Goal: Transaction & Acquisition: Purchase product/service

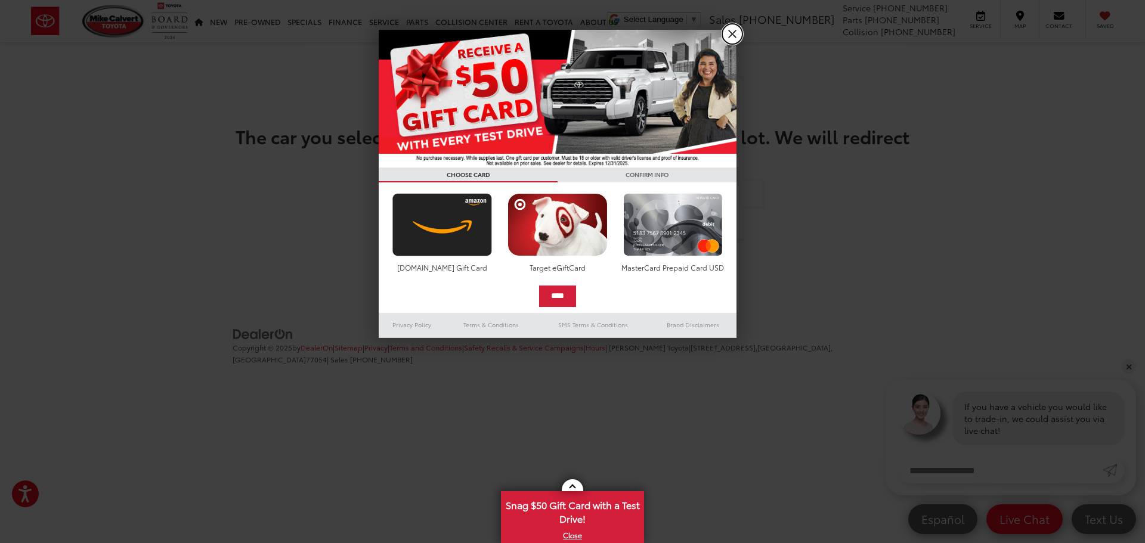
click at [735, 36] on link "X" at bounding box center [732, 34] width 20 height 20
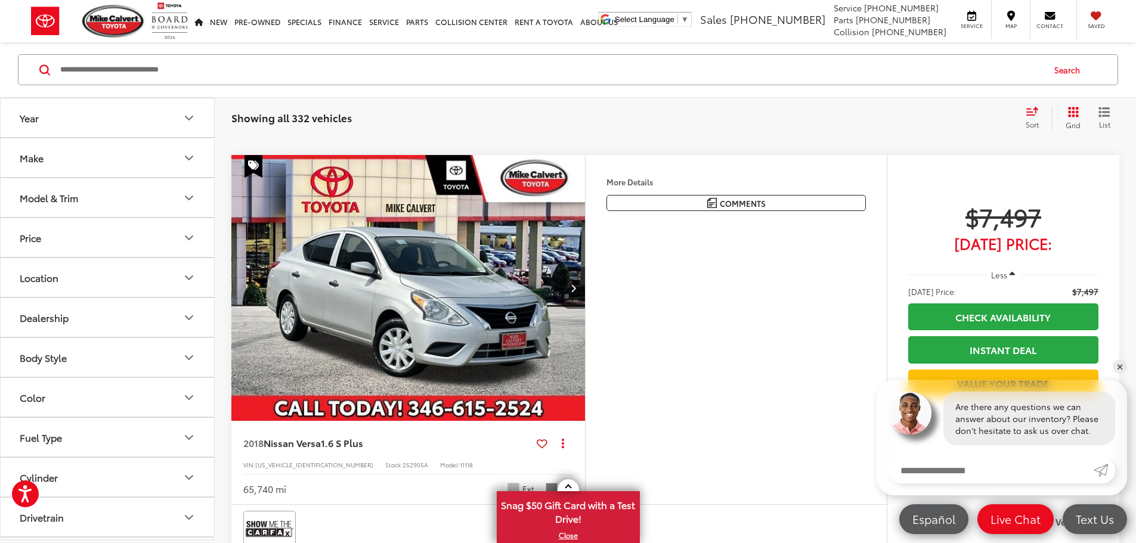
scroll to position [1014, 0]
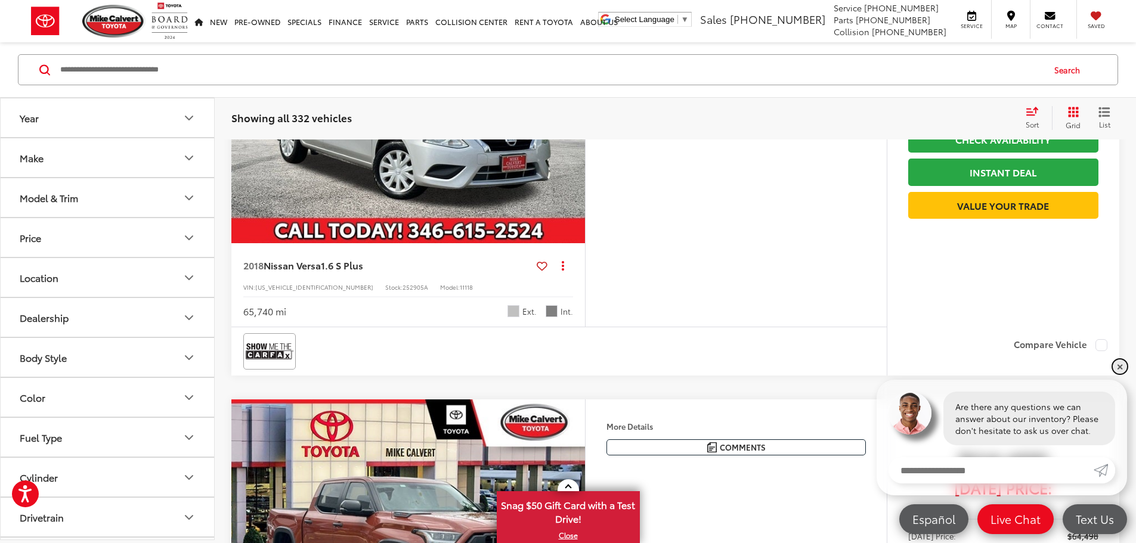
click at [1117, 364] on link "✕" at bounding box center [1120, 367] width 14 height 14
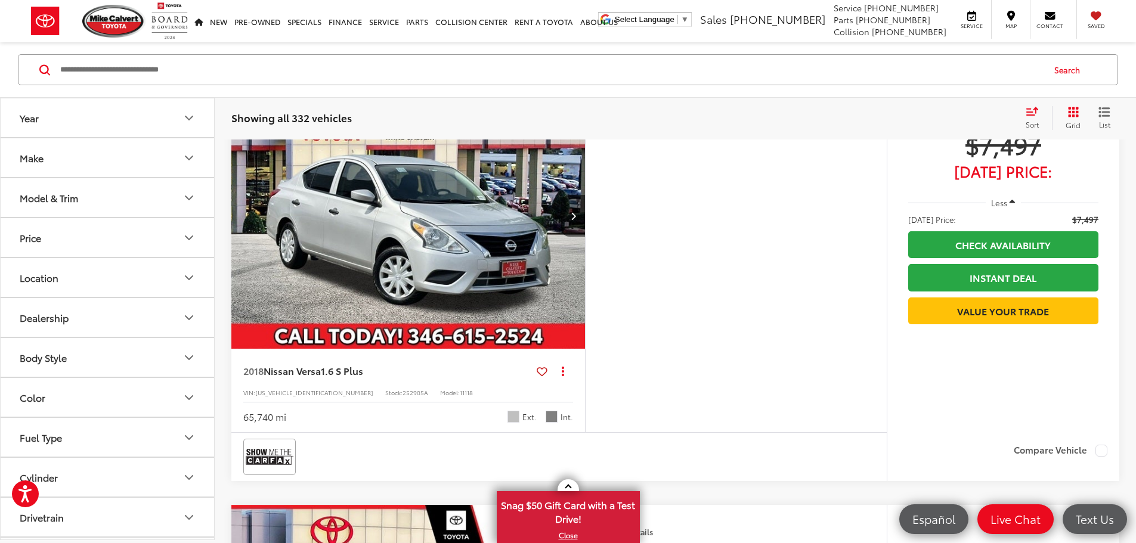
scroll to position [895, 0]
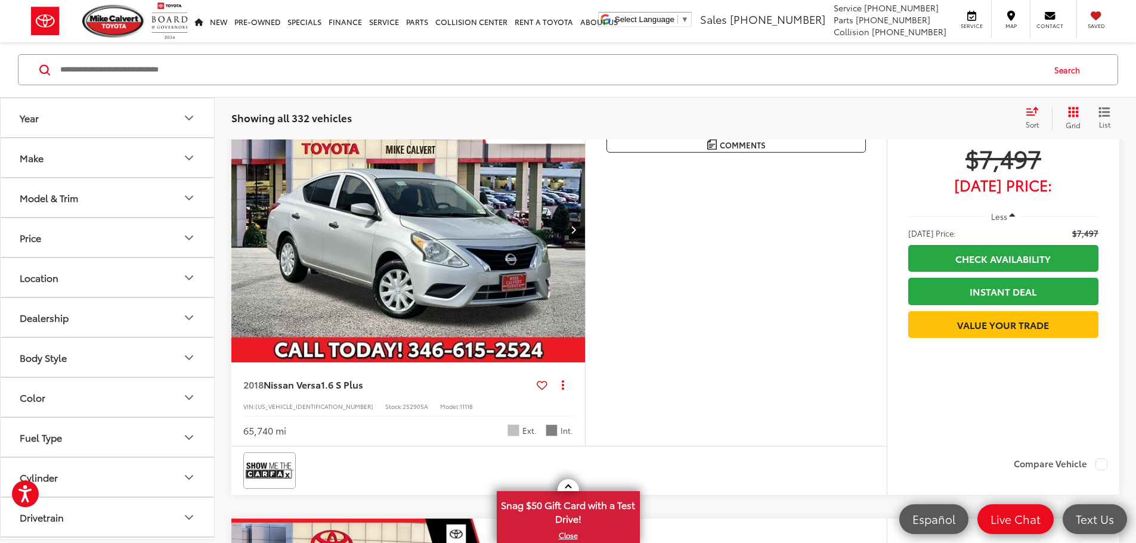
click at [0, 0] on button "More..." at bounding box center [0, 0] width 0 height 0
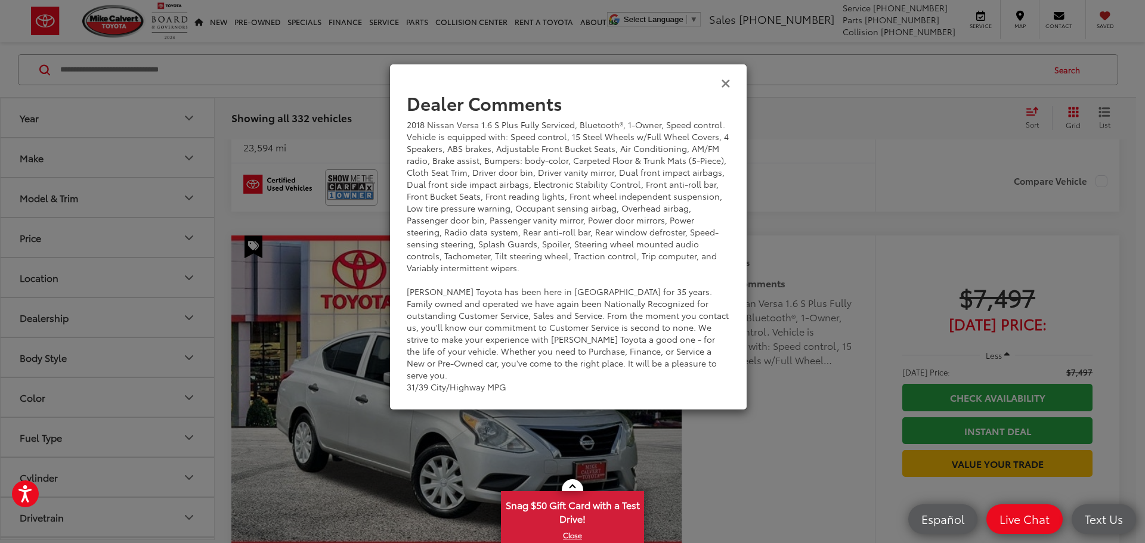
click at [724, 83] on icon "Close" at bounding box center [726, 82] width 10 height 13
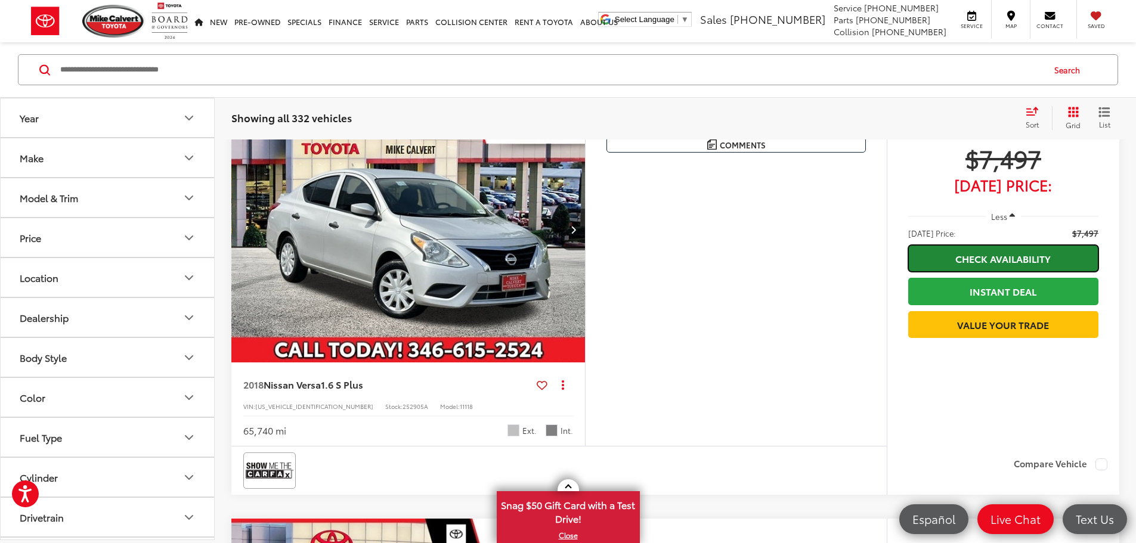
click at [990, 272] on link "Check Availability" at bounding box center [1003, 258] width 190 height 27
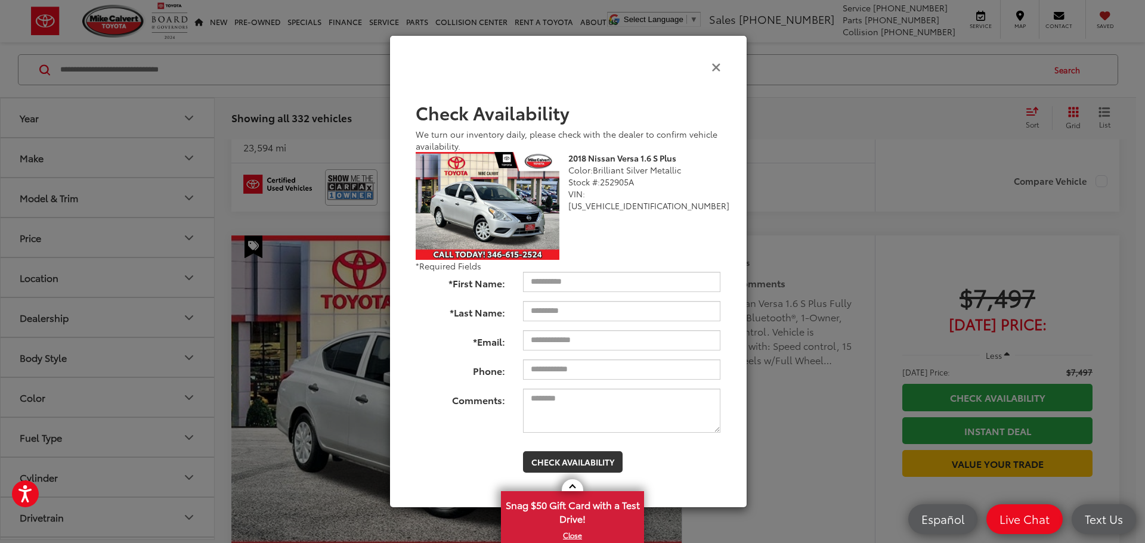
click at [719, 69] on icon "Close" at bounding box center [717, 66] width 10 height 13
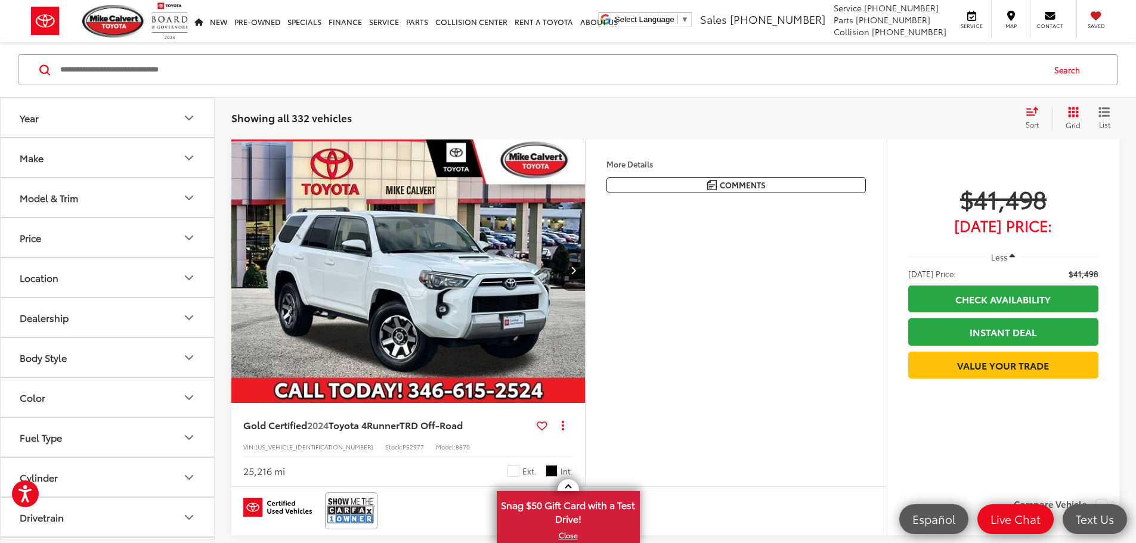
scroll to position [4056, 0]
